Goal: Information Seeking & Learning: Learn about a topic

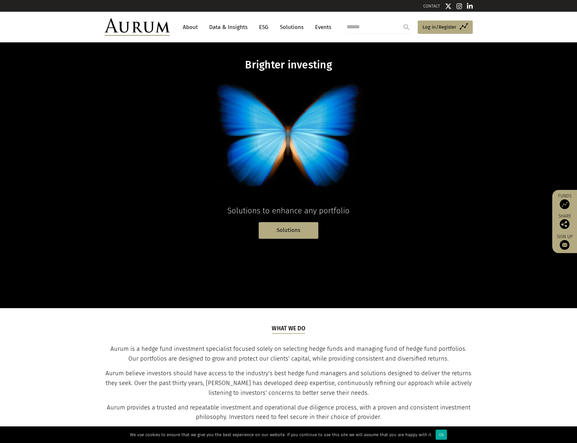
click at [287, 27] on link "Solutions" at bounding box center [292, 27] width 30 height 12
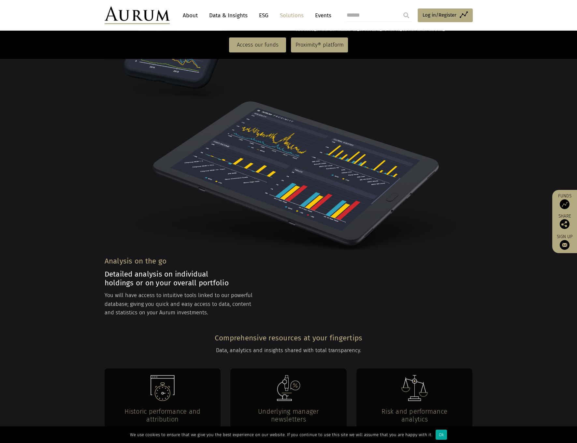
scroll to position [928, 0]
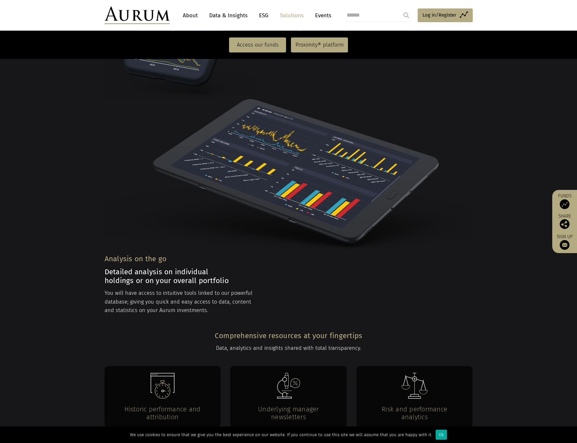
click at [261, 15] on link "ESG" at bounding box center [264, 15] width 16 height 12
